Goal: Download file/media

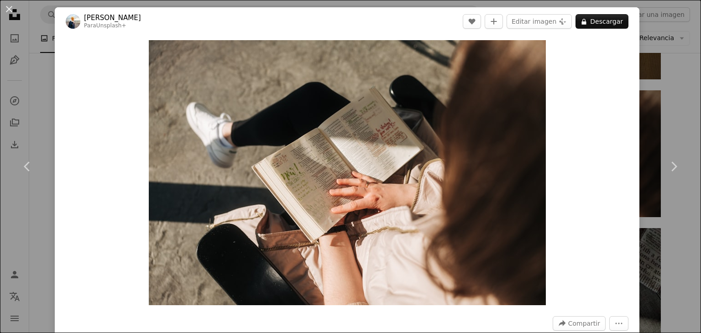
scroll to position [548, 0]
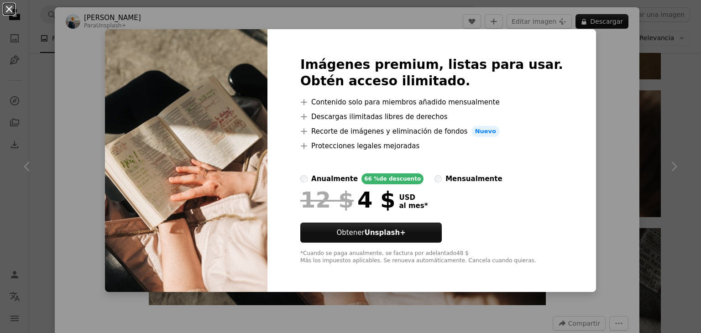
click at [8, 11] on button "An X shape" at bounding box center [9, 9] width 11 height 11
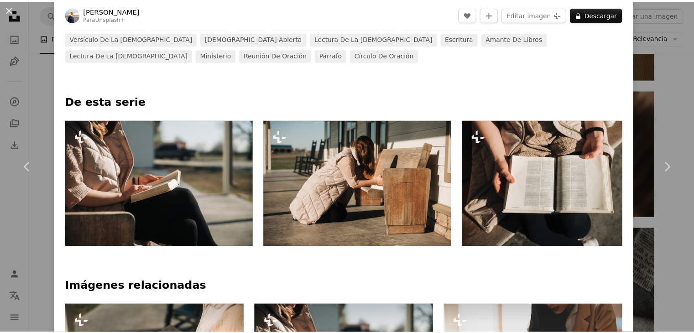
scroll to position [274, 0]
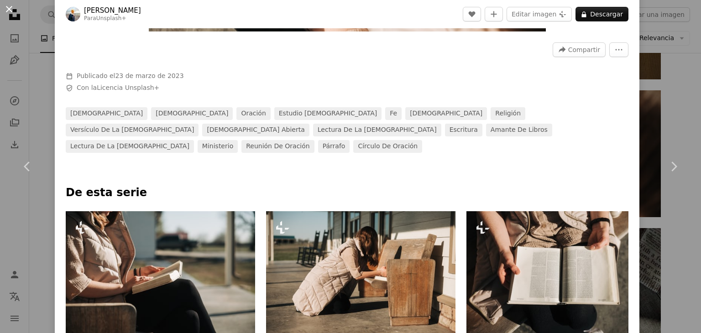
click at [10, 8] on button "An X shape" at bounding box center [9, 9] width 11 height 11
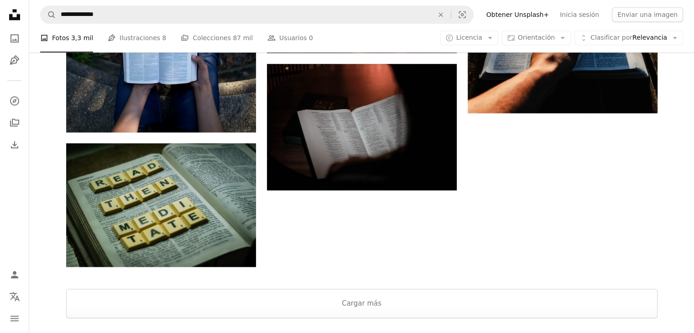
scroll to position [1187, 0]
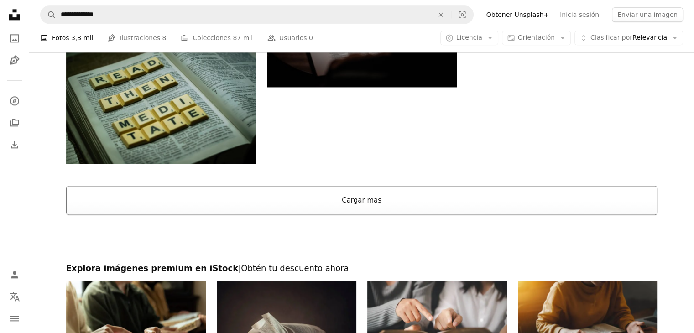
click at [360, 200] on button "Cargar más" at bounding box center [362, 200] width 592 height 29
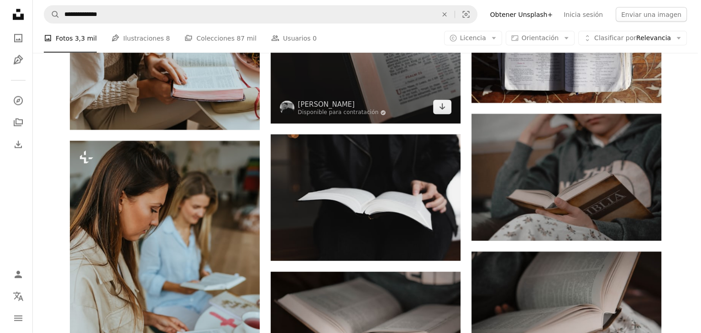
scroll to position [5431, 0]
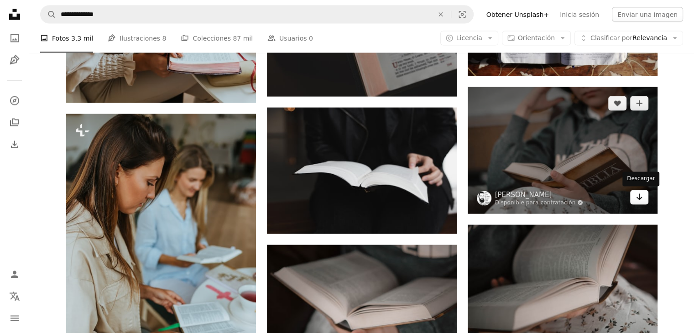
click at [639, 201] on icon "Arrow pointing down" at bounding box center [639, 197] width 7 height 11
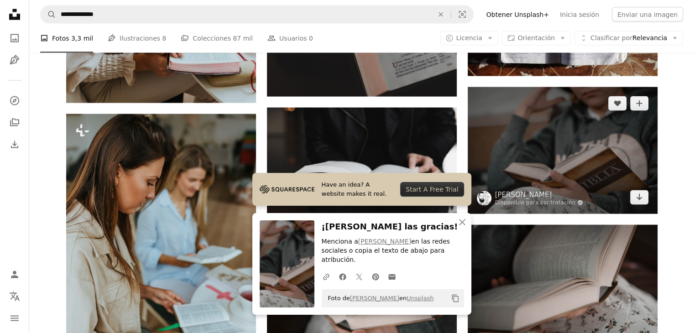
click at [533, 144] on img at bounding box center [563, 150] width 190 height 126
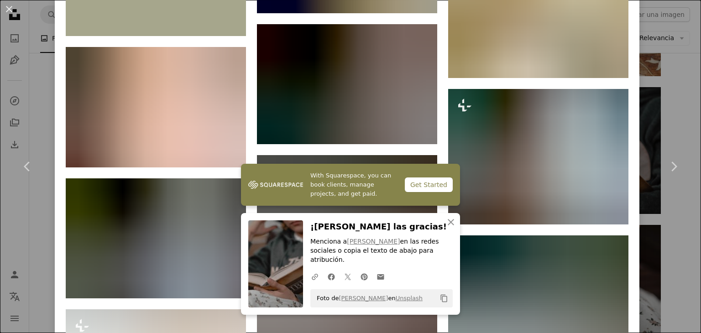
scroll to position [1917, 0]
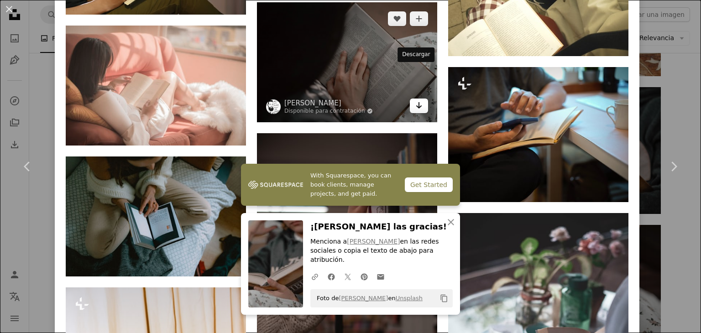
click at [416, 102] on icon "Descargar" at bounding box center [419, 105] width 6 height 6
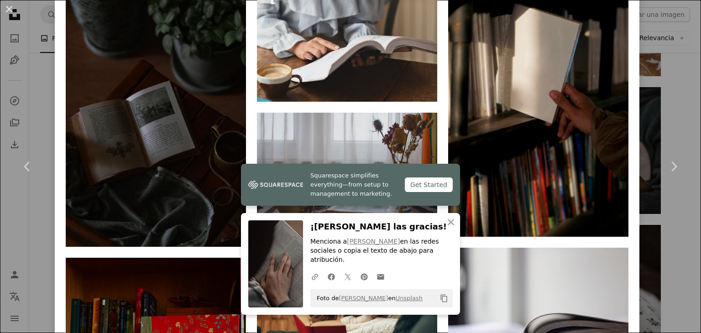
scroll to position [3195, 0]
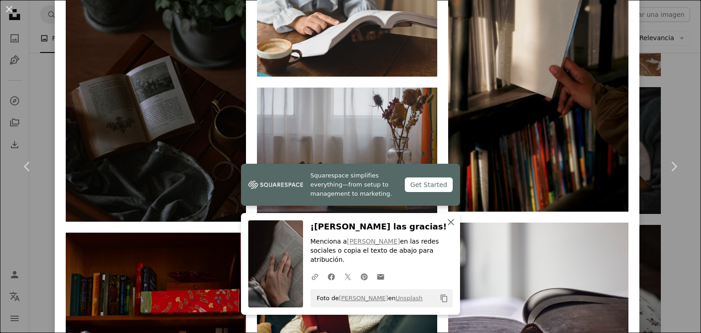
click at [448, 225] on icon "button" at bounding box center [451, 222] width 6 height 6
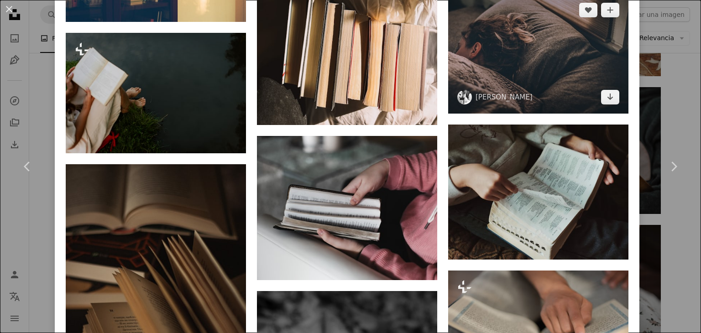
scroll to position [4199, 0]
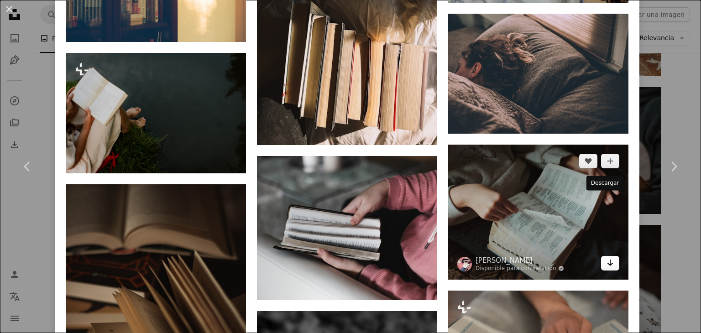
click at [607, 260] on icon "Descargar" at bounding box center [610, 263] width 6 height 6
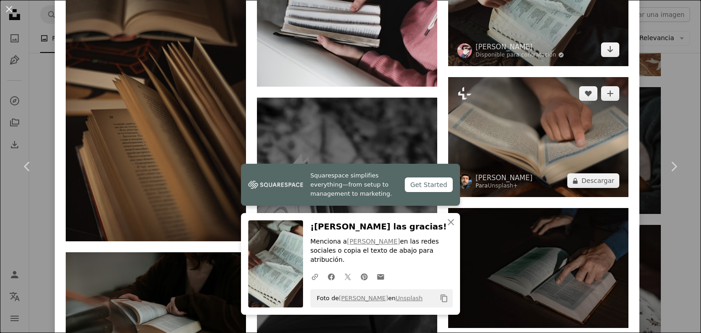
scroll to position [4427, 0]
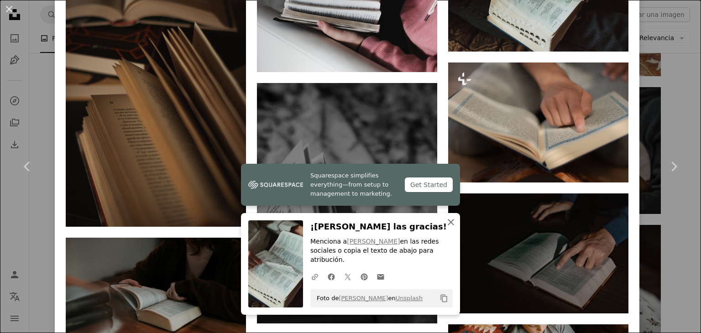
click at [448, 225] on icon "button" at bounding box center [451, 222] width 6 height 6
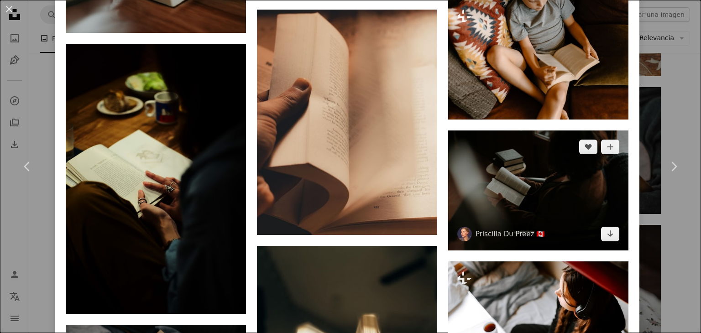
scroll to position [4747, 0]
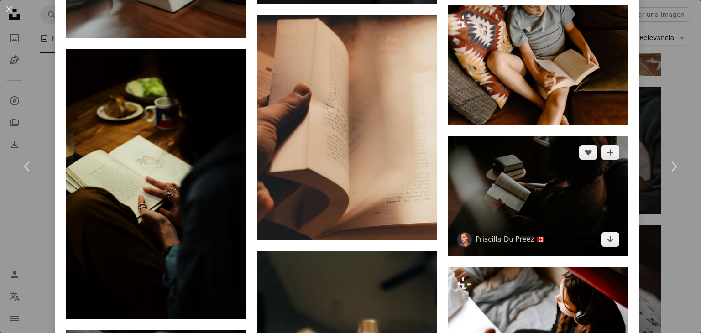
click at [518, 136] on img at bounding box center [538, 196] width 180 height 120
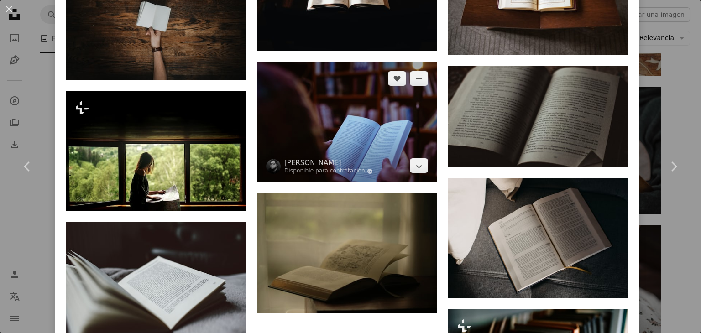
scroll to position [2054, 0]
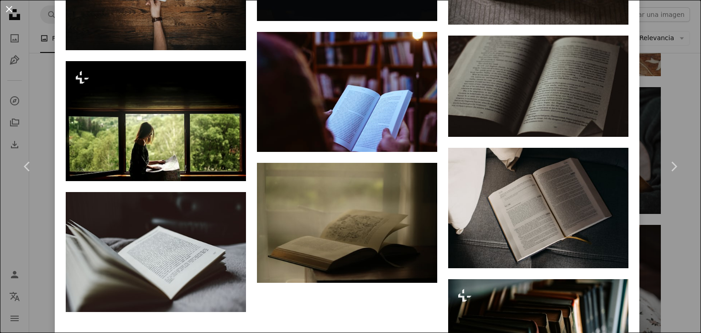
click at [10, 12] on button "An X shape" at bounding box center [9, 9] width 11 height 11
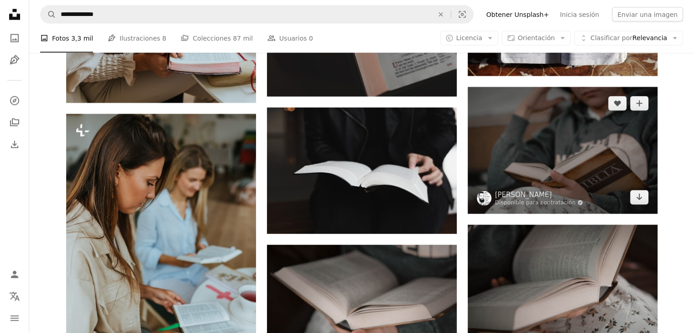
click at [530, 158] on img at bounding box center [563, 150] width 190 height 126
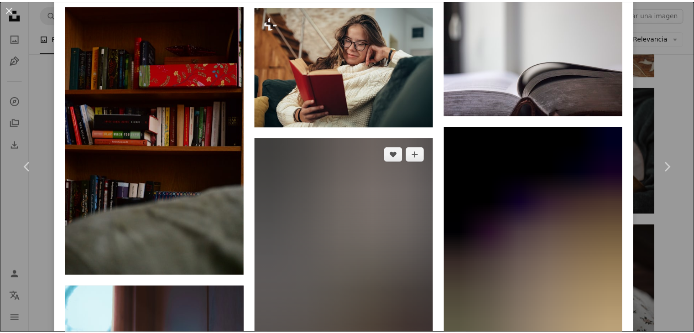
scroll to position [3423, 0]
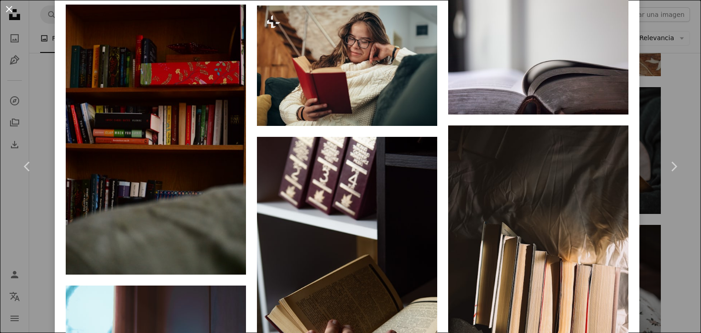
click at [9, 10] on button "An X shape" at bounding box center [9, 9] width 11 height 11
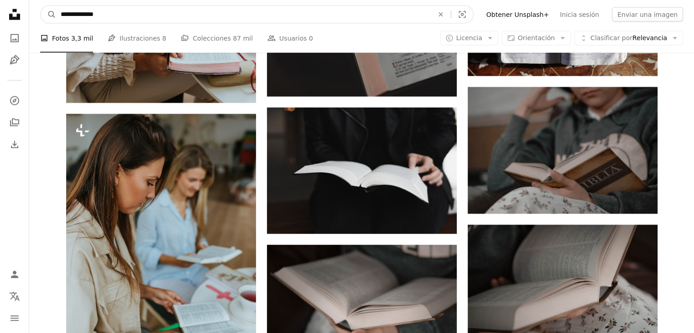
click at [120, 11] on input "**********" at bounding box center [243, 14] width 375 height 17
type input "*"
type input "**********"
click at [41, 6] on button "A magnifying glass" at bounding box center [49, 14] width 16 height 17
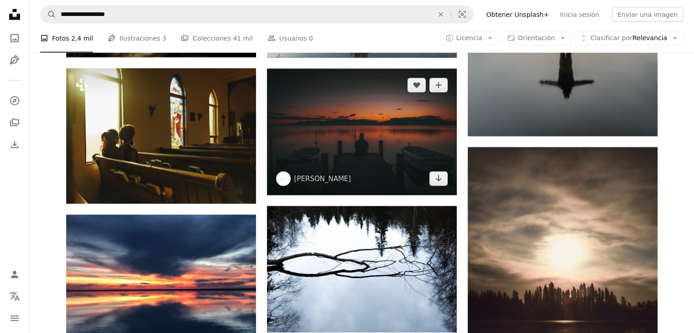
scroll to position [2100, 0]
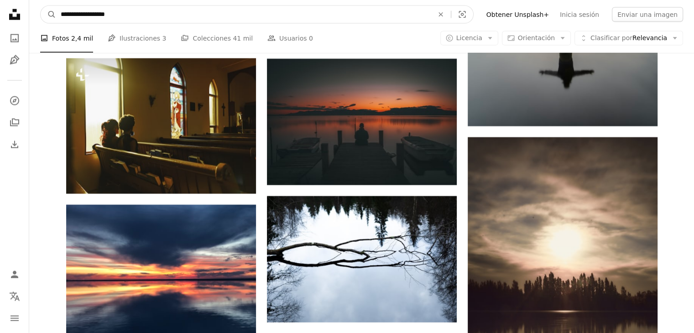
click at [130, 18] on input "**********" at bounding box center [243, 14] width 375 height 17
type input "**********"
click at [41, 6] on button "A magnifying glass" at bounding box center [49, 14] width 16 height 17
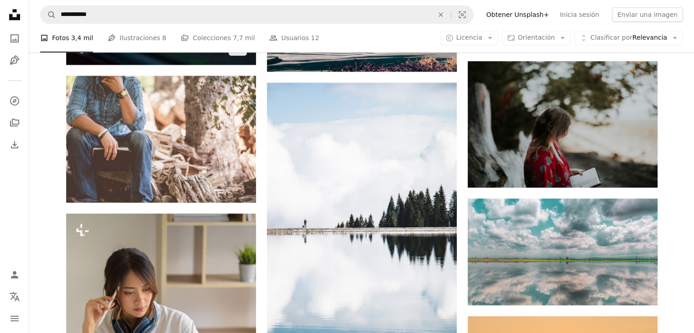
scroll to position [958, 0]
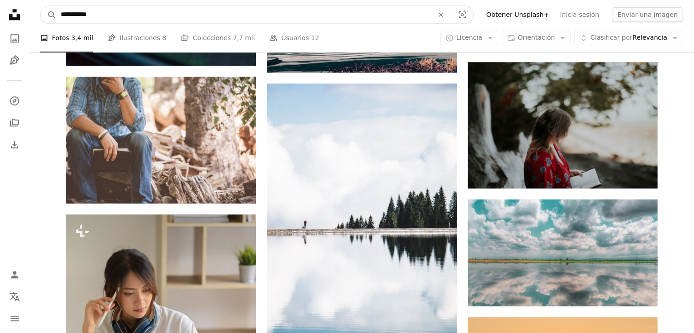
drag, startPoint x: 78, startPoint y: 20, endPoint x: 57, endPoint y: 24, distance: 21.9
click at [57, 24] on nav "**********" at bounding box center [361, 14] width 665 height 29
type input "**********"
click at [41, 6] on button "A magnifying glass" at bounding box center [49, 14] width 16 height 17
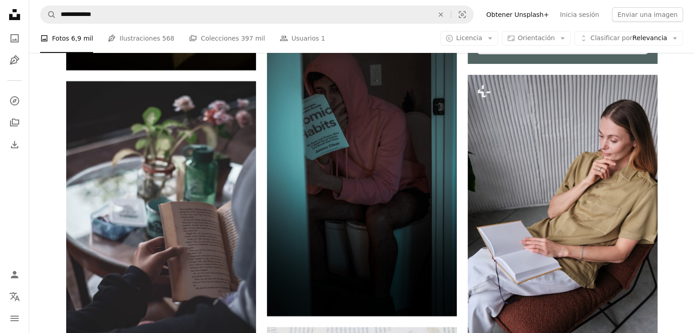
scroll to position [3817, 0]
